Goal: Transaction & Acquisition: Book appointment/travel/reservation

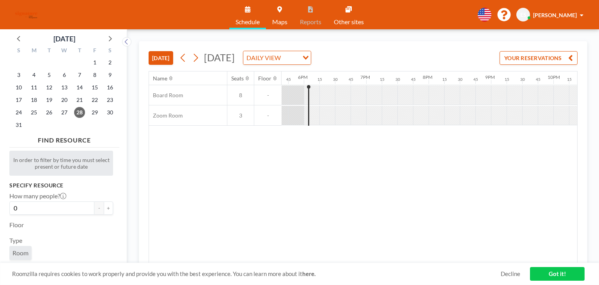
scroll to position [0, 1108]
drag, startPoint x: 283, startPoint y: 93, endPoint x: 232, endPoint y: 93, distance: 50.7
click at [364, 98] on div at bounding box center [368, 94] width 16 height 19
click at [90, 115] on span "29" at bounding box center [94, 112] width 11 height 11
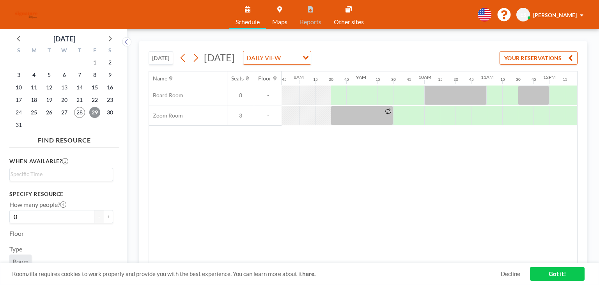
scroll to position [0, 484]
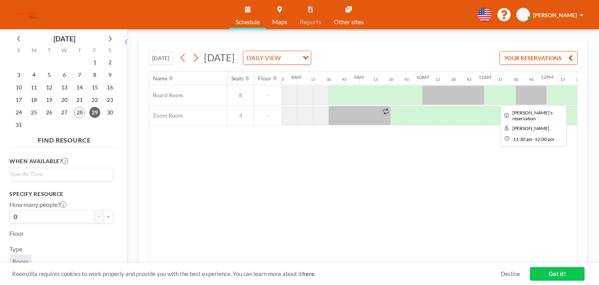
click at [543, 92] on div at bounding box center [531, 95] width 31 height 20
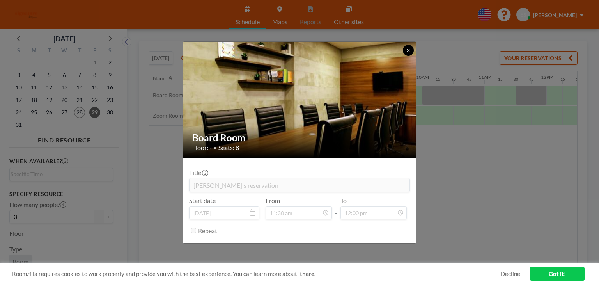
click at [410, 50] on icon at bounding box center [408, 50] width 5 height 5
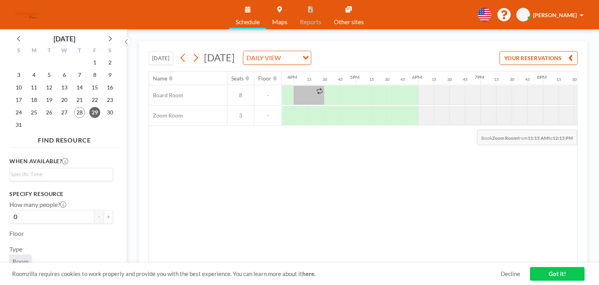
click at [566, 116] on div at bounding box center [44, 115] width 1498 height 20
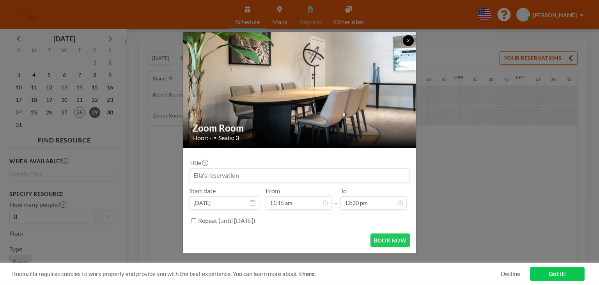
click at [407, 38] on icon at bounding box center [408, 40] width 5 height 5
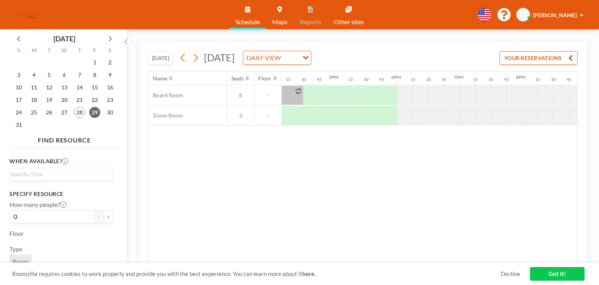
click at [395, 132] on div "Name Seats Floor 12AM 15 30 45 1AM 15 30 45 2AM 15 30 45 3AM 15 30 45 4AM 15 30…" at bounding box center [363, 167] width 428 height 192
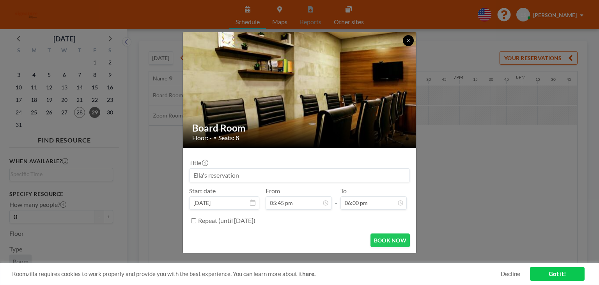
click at [410, 42] on icon at bounding box center [408, 40] width 5 height 5
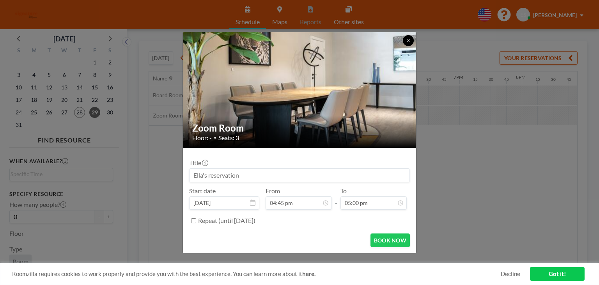
click at [399, 37] on img at bounding box center [300, 90] width 234 height 156
click at [408, 38] on icon at bounding box center [408, 40] width 5 height 5
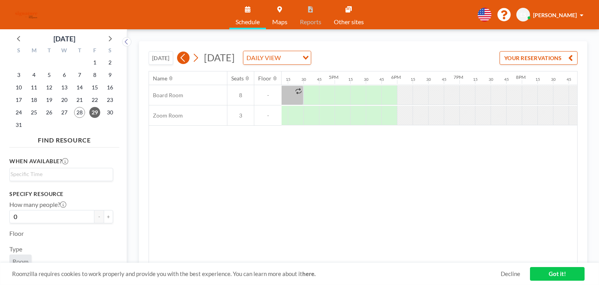
click at [184, 58] on icon at bounding box center [182, 58] width 7 height 12
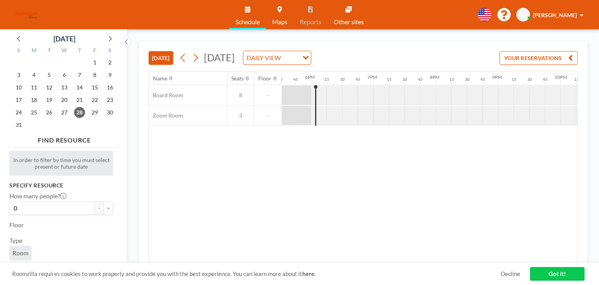
click at [203, 58] on div "[DATE] DAILY VIEW Loading..." at bounding box center [244, 58] width 134 height 14
click at [198, 57] on icon at bounding box center [196, 58] width 4 height 8
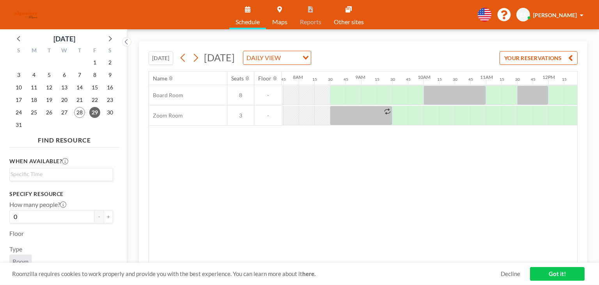
scroll to position [0, 484]
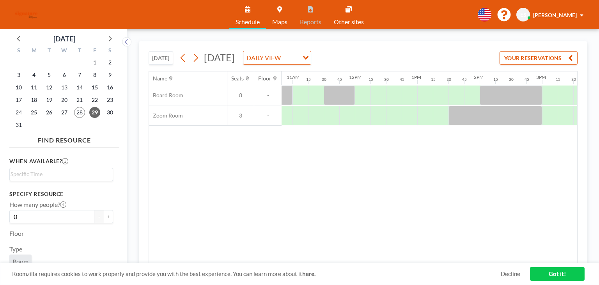
drag, startPoint x: 562, startPoint y: 76, endPoint x: 576, endPoint y: 77, distance: 13.7
click at [577, 77] on div "12AM 15 30 45 1AM 15 30 45 2AM 15 30 45 3AM 15 30 45 4AM 15 30 45 5AM 15 30 45 …" at bounding box center [355, 77] width 1498 height 13
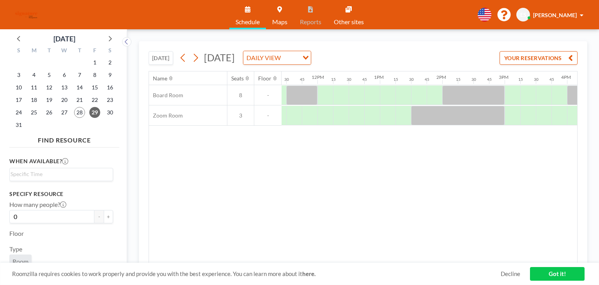
click at [448, 78] on div "2PM" at bounding box center [450, 77] width 16 height 13
drag, startPoint x: 439, startPoint y: 74, endPoint x: 457, endPoint y: 144, distance: 72.3
click at [458, 142] on div "Name Seats Floor 12AM 15 30 45 1AM 15 30 45 2AM 15 30 45 3AM 15 30 45 4AM 15 30…" at bounding box center [363, 167] width 428 height 192
click at [479, 153] on div "Name Seats Floor 12AM 15 30 45 1AM 15 30 45 2AM 15 30 45 3AM 15 30 45 4AM 15 30…" at bounding box center [363, 167] width 428 height 192
